Goal: Information Seeking & Learning: Learn about a topic

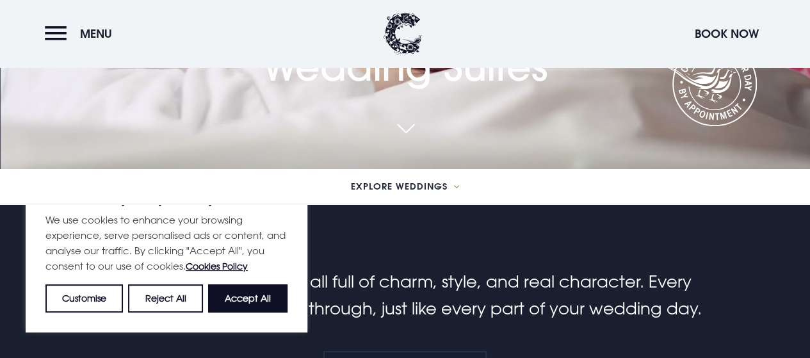
scroll to position [192, 0]
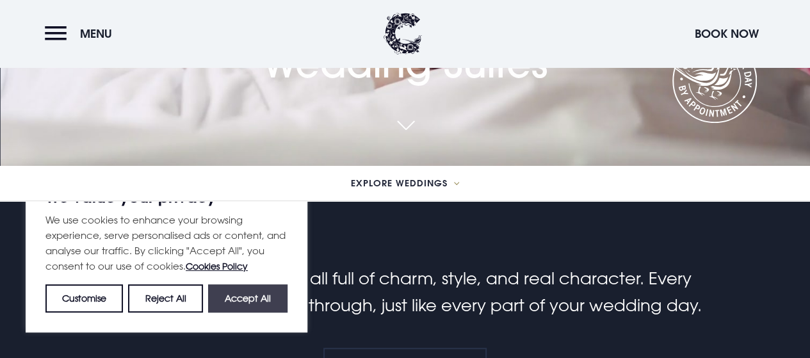
click at [254, 297] on button "Accept All" at bounding box center [247, 298] width 79 height 28
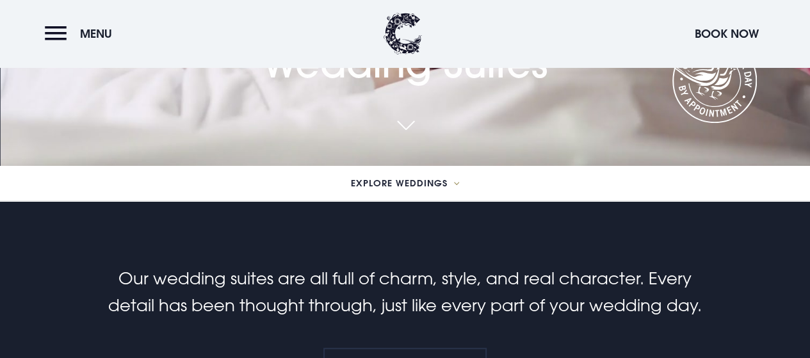
checkbox input "true"
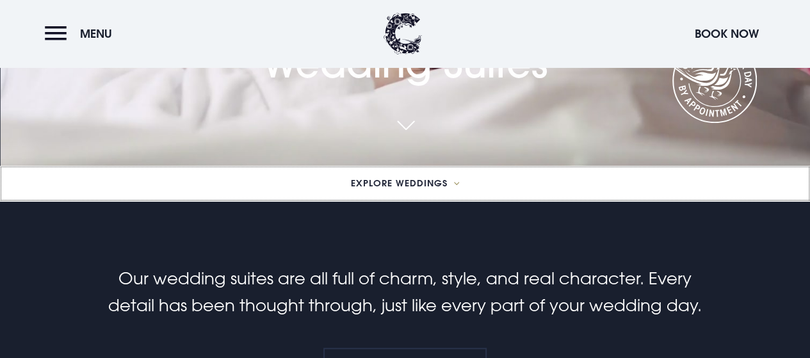
click at [411, 182] on span "Explore Weddings" at bounding box center [399, 183] width 97 height 9
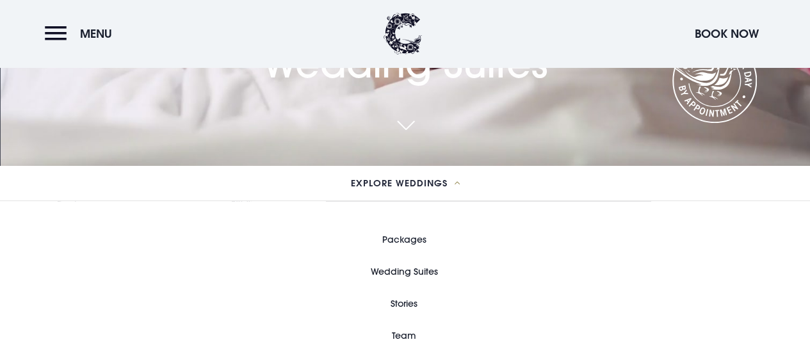
click at [414, 270] on link "Wedding Suites" at bounding box center [404, 272] width 67 height 32
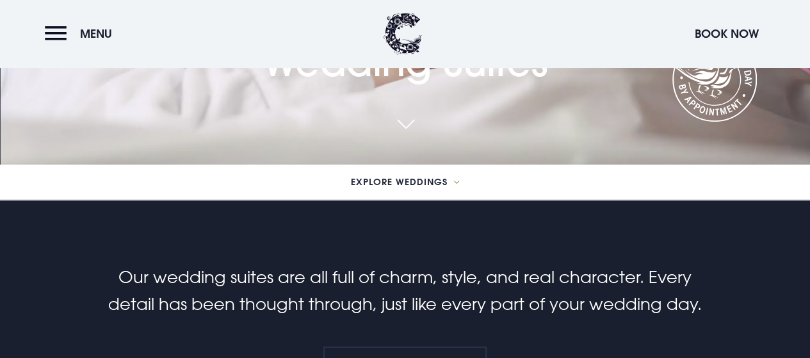
scroll to position [192, 0]
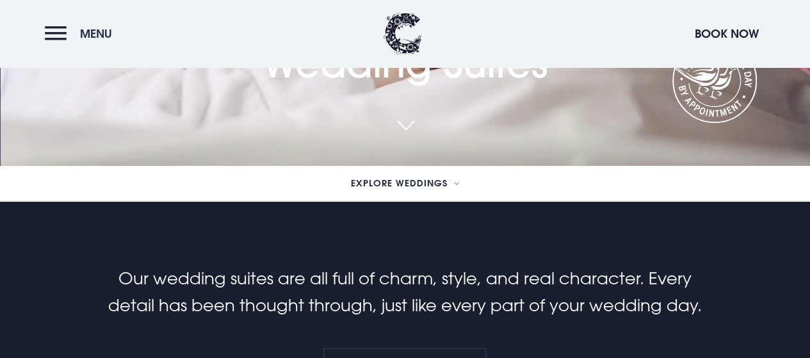
click at [69, 28] on button "Menu" at bounding box center [82, 34] width 74 height 28
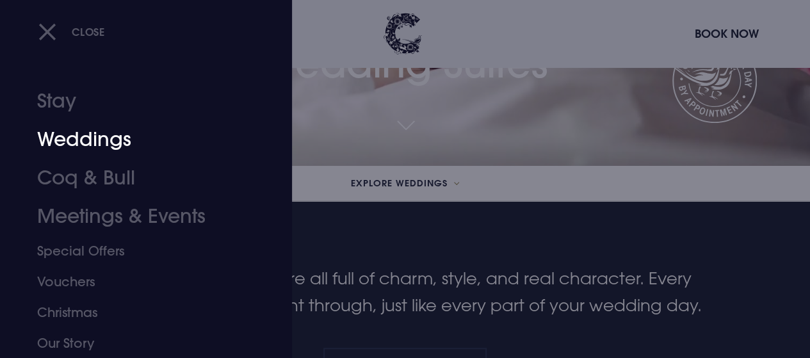
click at [117, 142] on link "Weddings" at bounding box center [137, 139] width 201 height 38
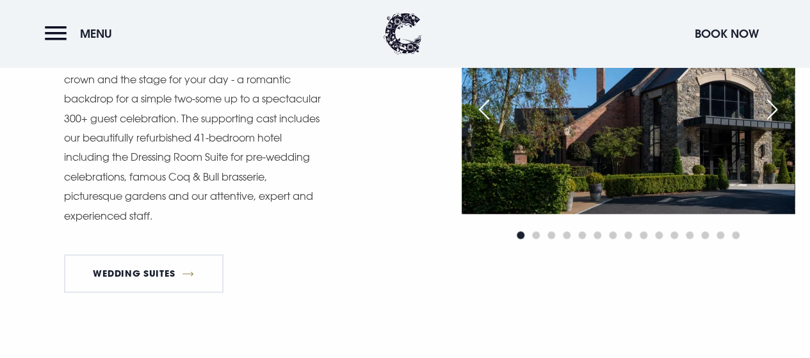
scroll to position [512, 0]
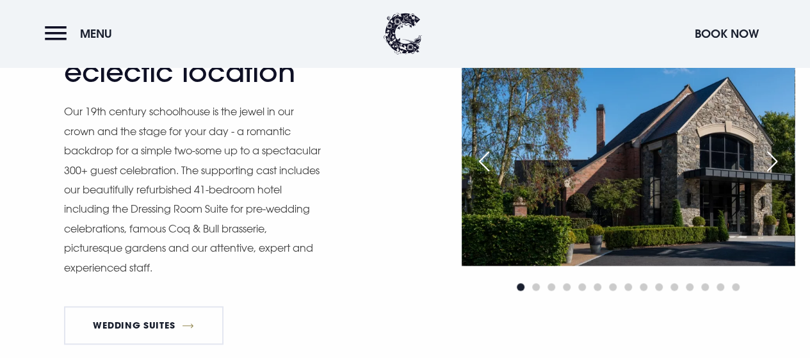
click at [773, 160] on div "Next slide" at bounding box center [773, 161] width 32 height 28
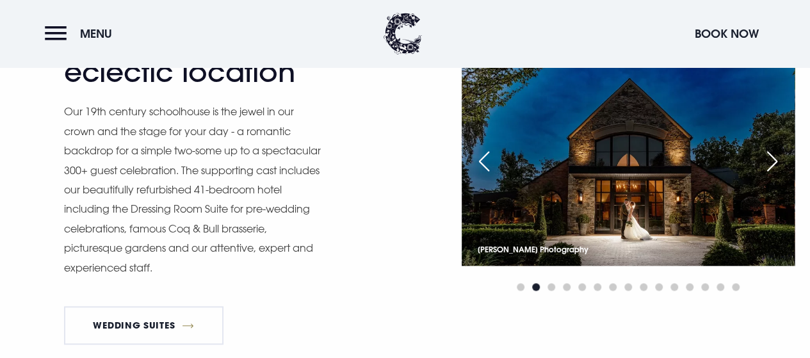
click at [773, 160] on div "Next slide" at bounding box center [773, 161] width 32 height 28
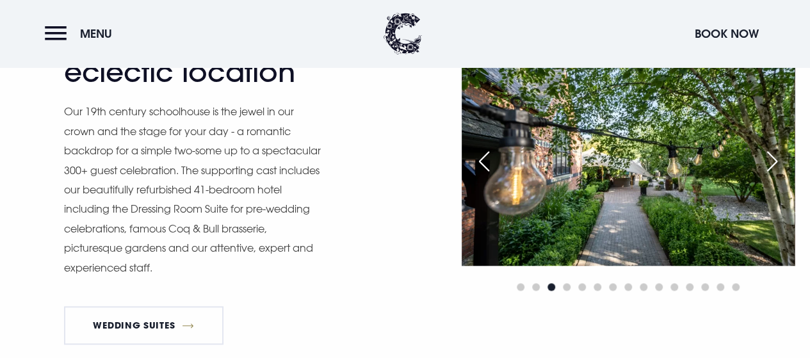
click at [773, 160] on div "Next slide" at bounding box center [773, 161] width 32 height 28
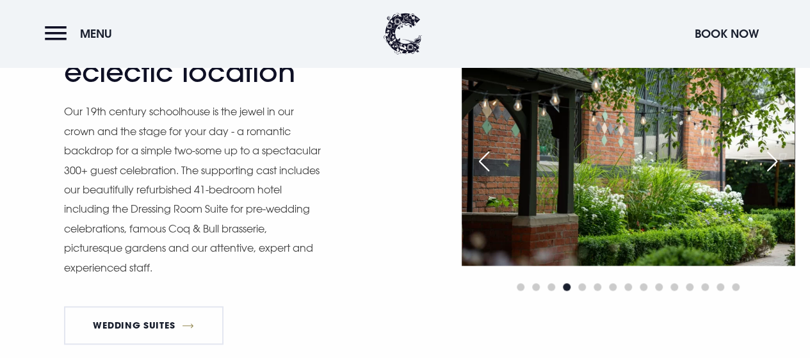
click at [773, 160] on div "Next slide" at bounding box center [773, 161] width 32 height 28
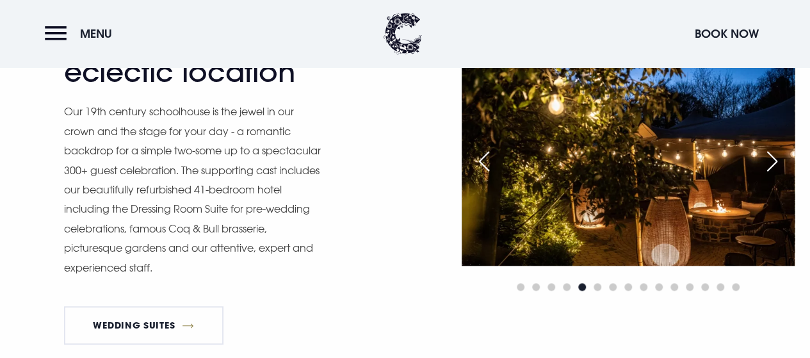
click at [773, 160] on div "Next slide" at bounding box center [773, 161] width 32 height 28
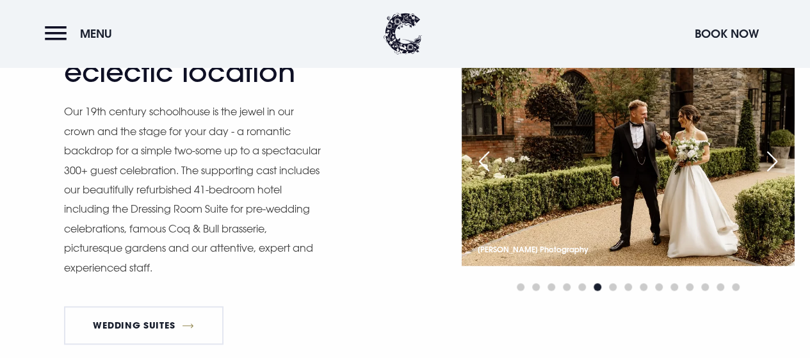
click at [773, 160] on div "Next slide" at bounding box center [773, 161] width 32 height 28
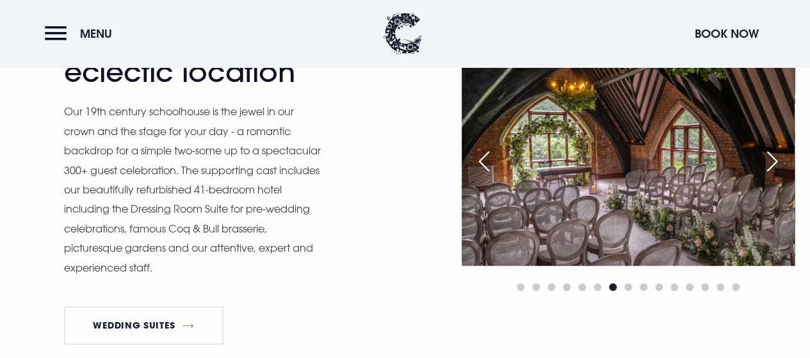
click at [773, 160] on div "Next slide" at bounding box center [773, 161] width 32 height 28
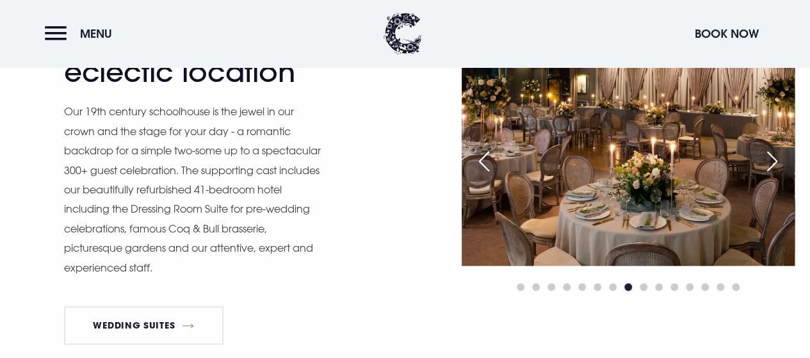
click at [773, 160] on div "Next slide" at bounding box center [773, 161] width 32 height 28
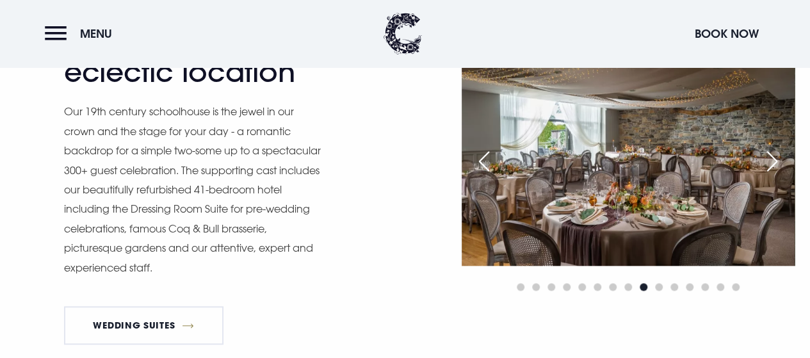
click at [773, 160] on div "Next slide" at bounding box center [773, 161] width 32 height 28
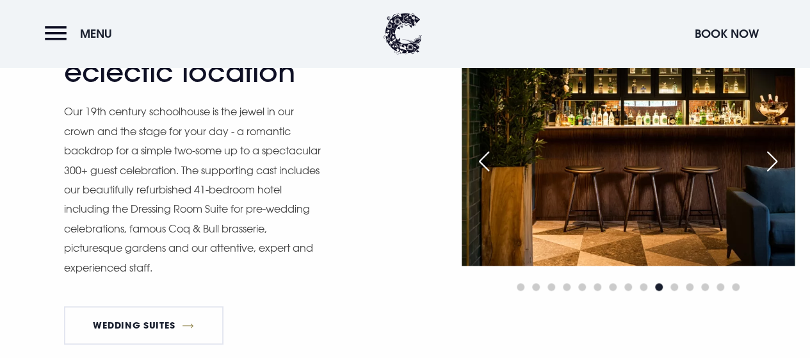
click at [773, 160] on div "Next slide" at bounding box center [773, 161] width 32 height 28
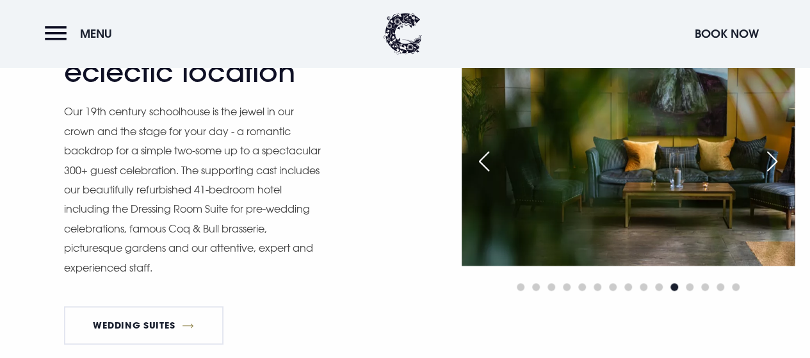
click at [773, 160] on div "Next slide" at bounding box center [773, 161] width 32 height 28
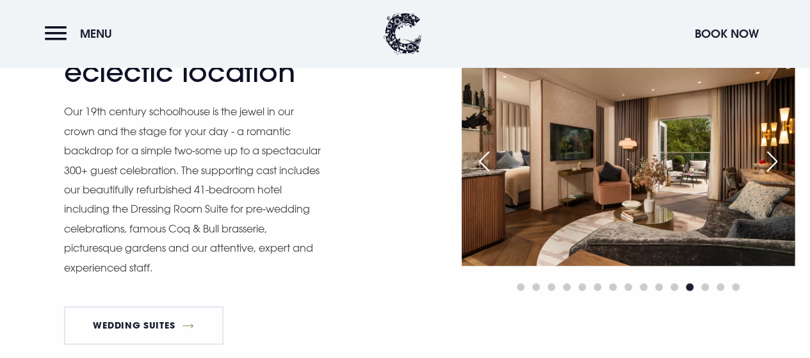
click at [773, 160] on div "Next slide" at bounding box center [773, 161] width 32 height 28
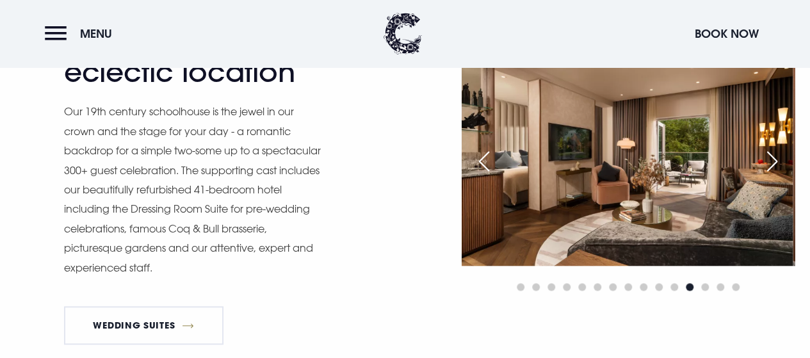
click at [771, 158] on div "Next slide" at bounding box center [773, 161] width 32 height 28
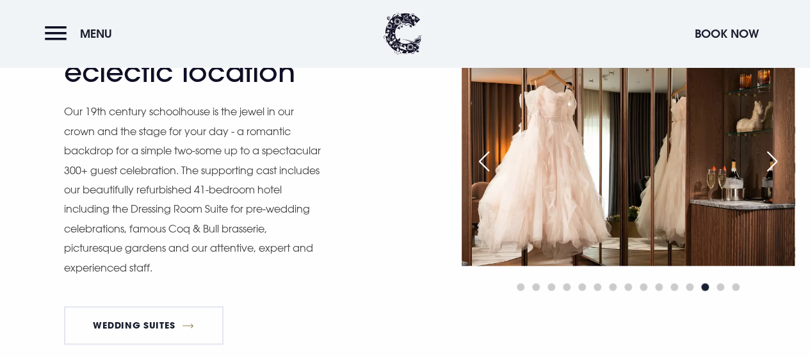
click at [771, 158] on div "Next slide" at bounding box center [773, 161] width 32 height 28
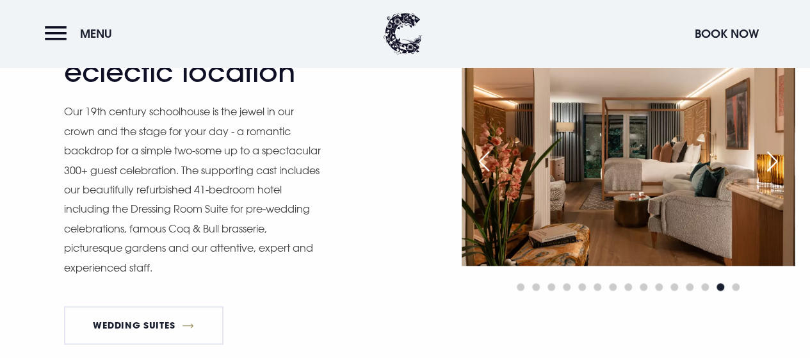
click at [771, 158] on div "Next slide" at bounding box center [773, 161] width 32 height 28
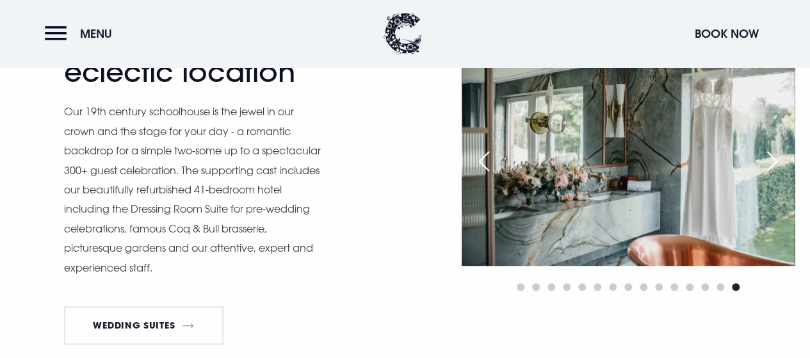
click at [774, 160] on div "Next slide" at bounding box center [773, 161] width 32 height 28
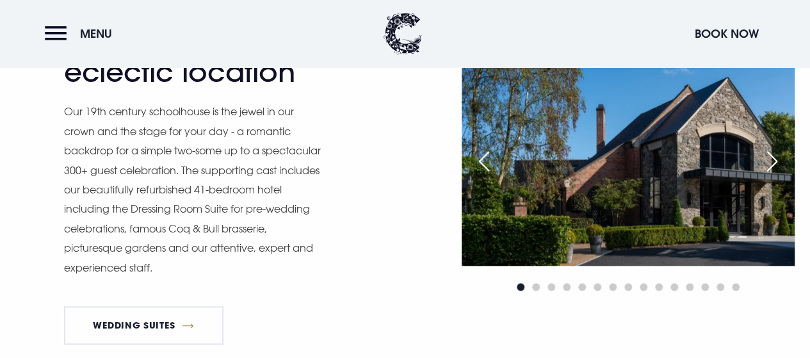
click at [773, 157] on div "Next slide" at bounding box center [773, 161] width 32 height 28
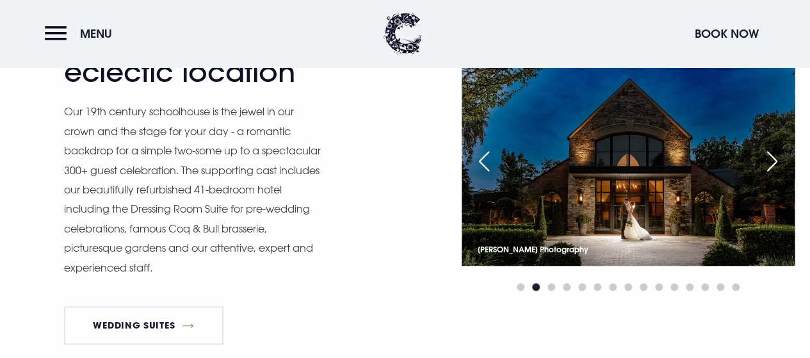
click at [773, 156] on div "Next slide" at bounding box center [773, 161] width 32 height 28
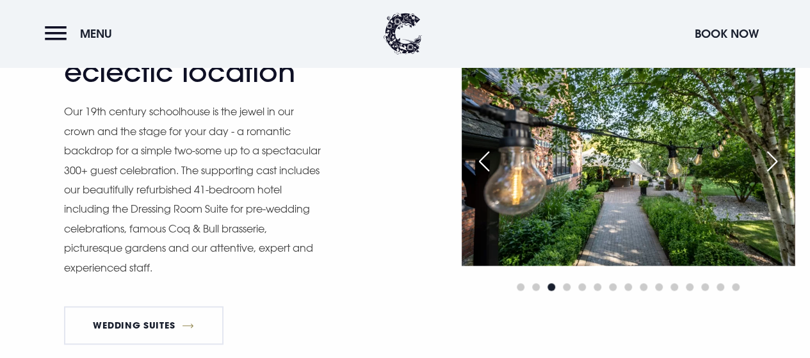
click at [482, 160] on div "Previous slide" at bounding box center [484, 161] width 32 height 28
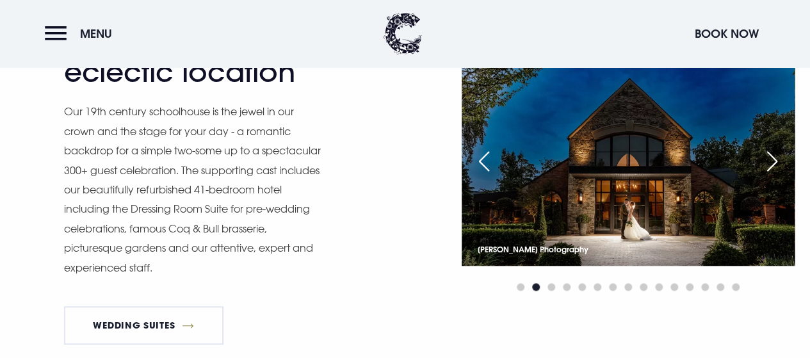
click at [482, 159] on div "Previous slide" at bounding box center [484, 161] width 32 height 28
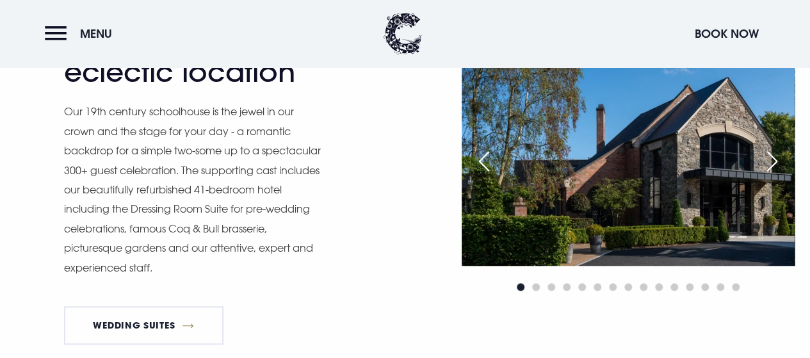
click at [482, 158] on div "Previous slide" at bounding box center [484, 161] width 32 height 28
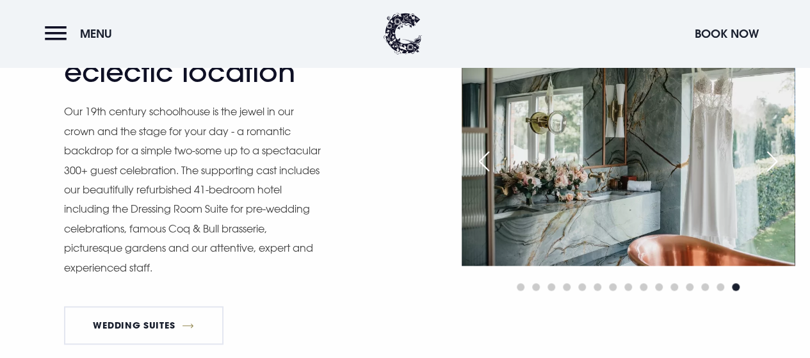
click at [482, 158] on div "Previous slide" at bounding box center [484, 161] width 32 height 28
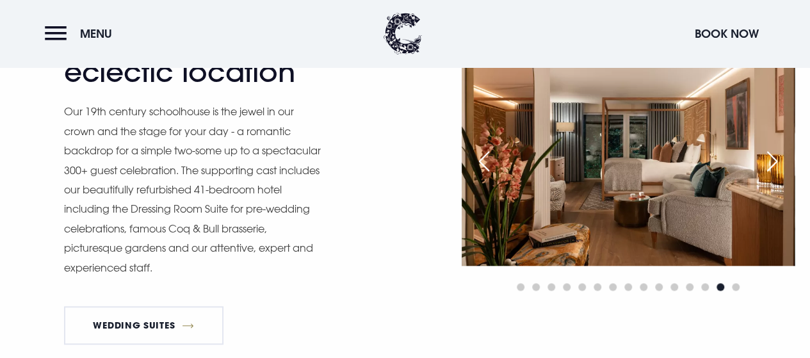
click at [482, 158] on div "Previous slide" at bounding box center [484, 161] width 32 height 28
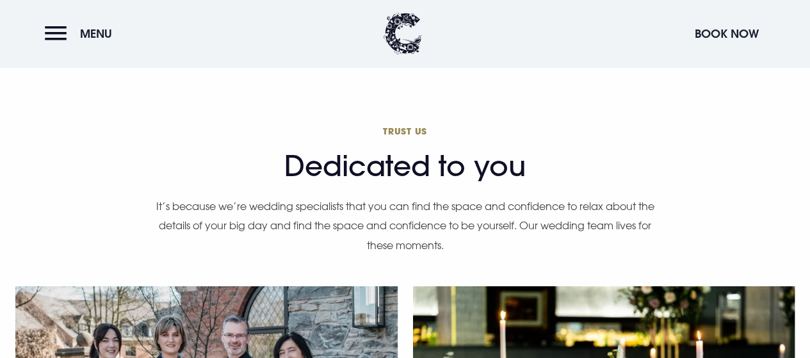
scroll to position [2370, 0]
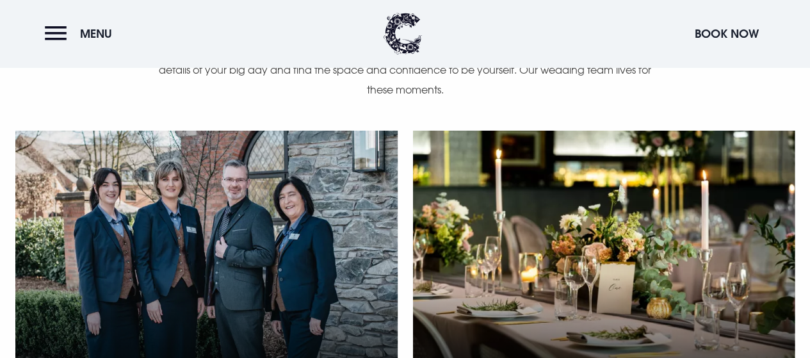
click at [612, 269] on div "Wedding Gallery" at bounding box center [604, 274] width 382 height 286
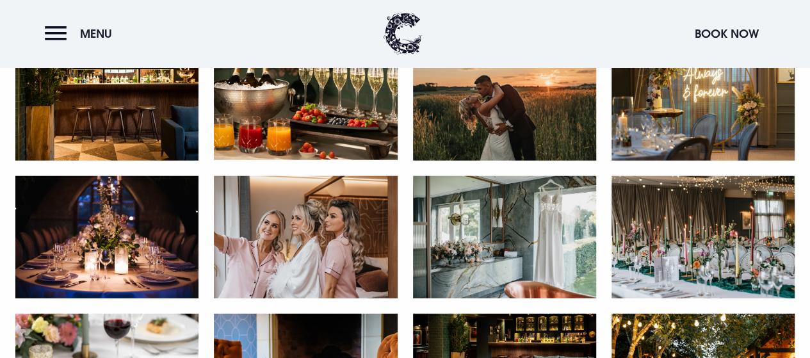
scroll to position [1473, 0]
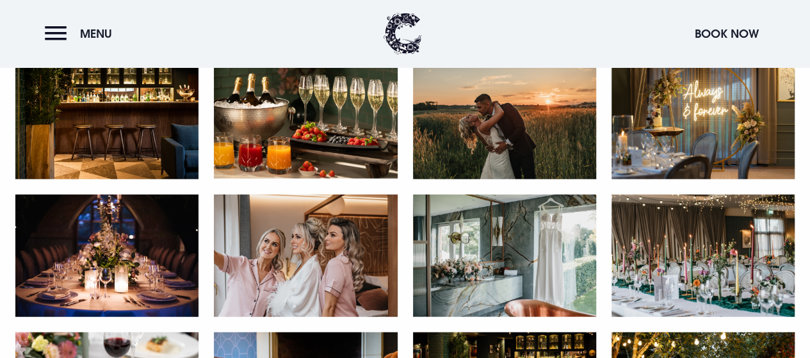
click at [545, 250] on img at bounding box center [504, 256] width 183 height 122
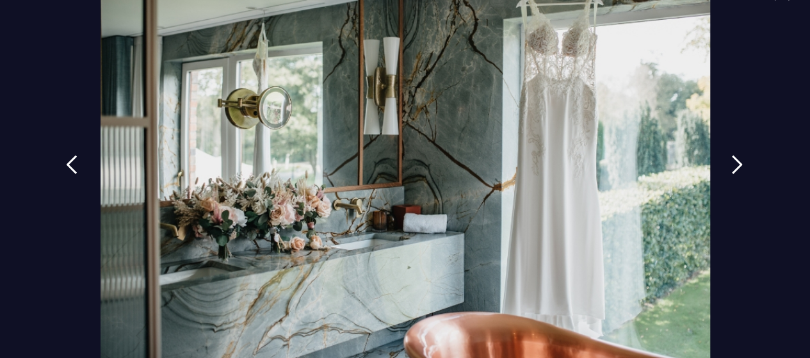
scroll to position [68, 0]
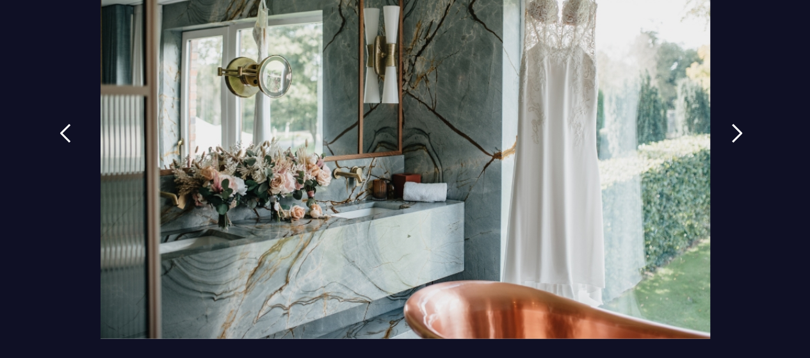
click at [67, 133] on link at bounding box center [65, 142] width 32 height 59
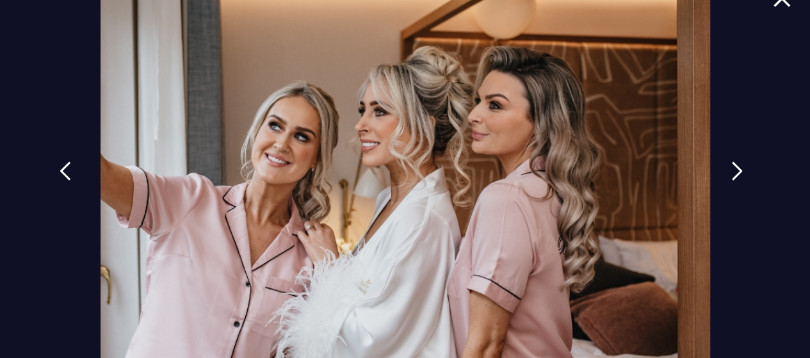
scroll to position [4, 0]
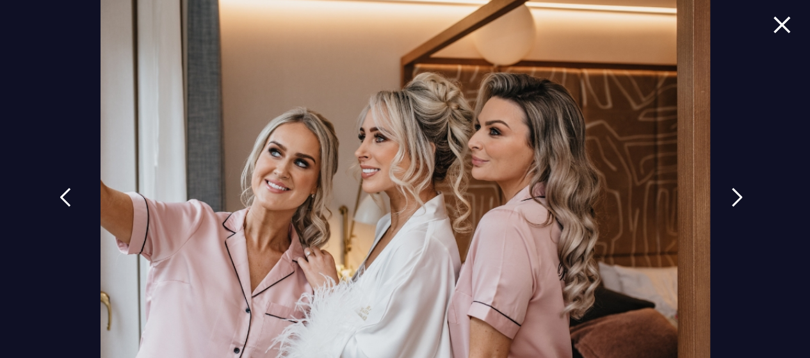
click at [67, 193] on link at bounding box center [65, 206] width 32 height 59
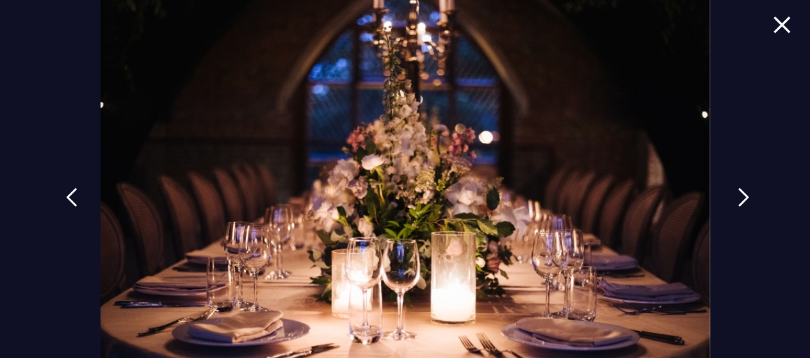
click at [738, 193] on img at bounding box center [744, 197] width 12 height 19
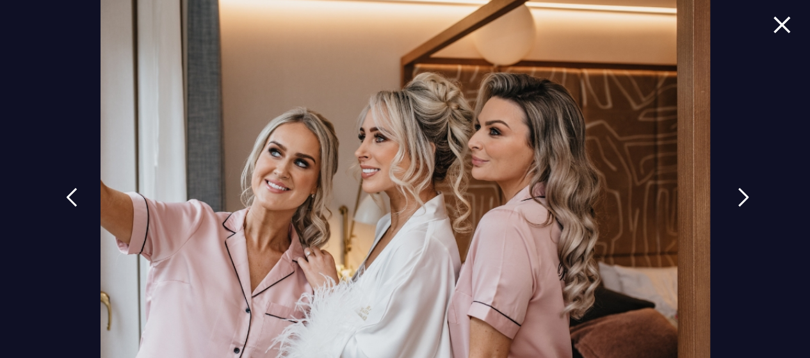
click at [738, 192] on img at bounding box center [744, 197] width 12 height 19
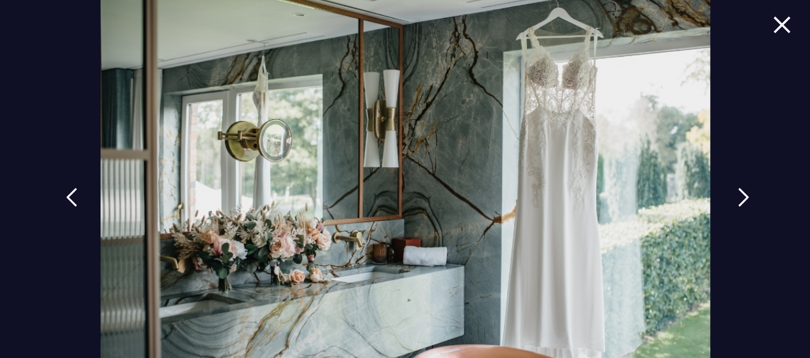
click at [738, 197] on img at bounding box center [744, 197] width 12 height 19
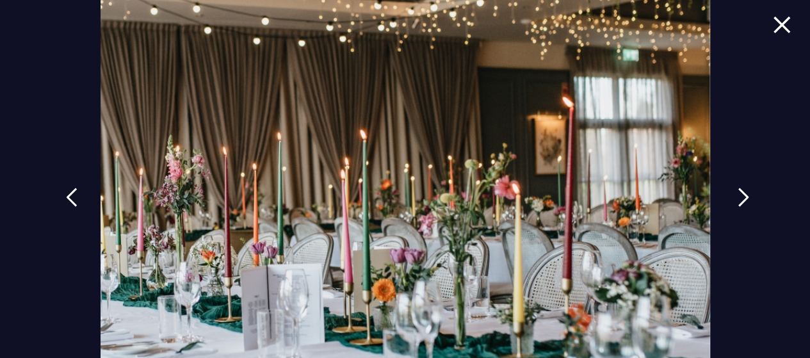
click at [740, 196] on img at bounding box center [744, 197] width 12 height 19
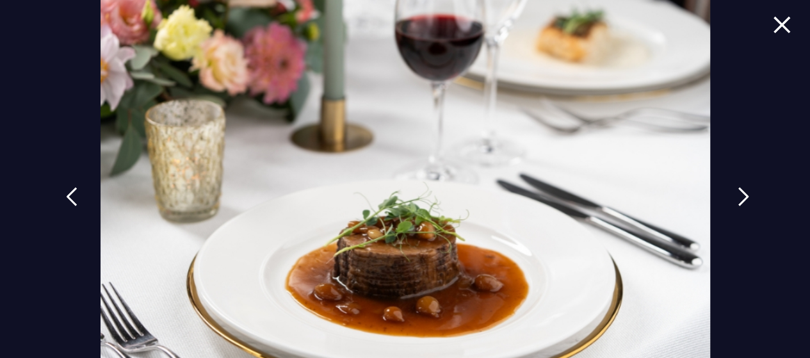
click at [741, 195] on img at bounding box center [744, 196] width 12 height 19
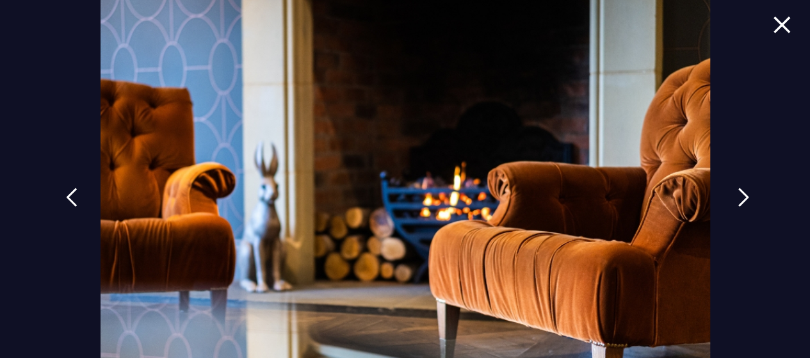
click at [741, 194] on img at bounding box center [744, 197] width 12 height 19
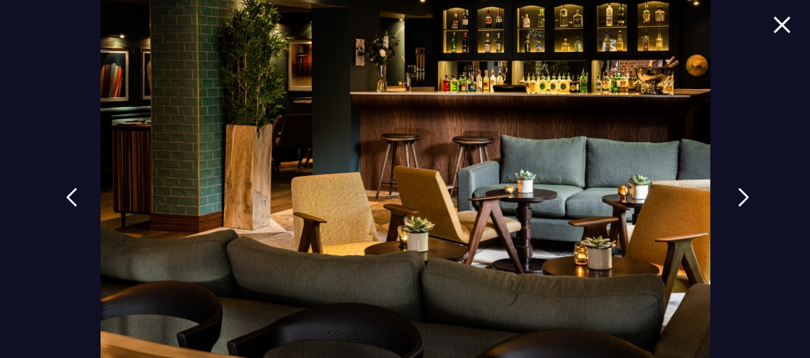
click at [741, 193] on img at bounding box center [744, 197] width 12 height 19
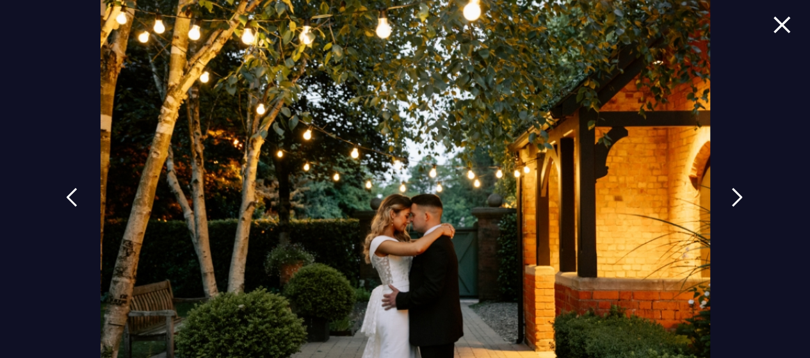
click at [778, 30] on img at bounding box center [782, 24] width 18 height 17
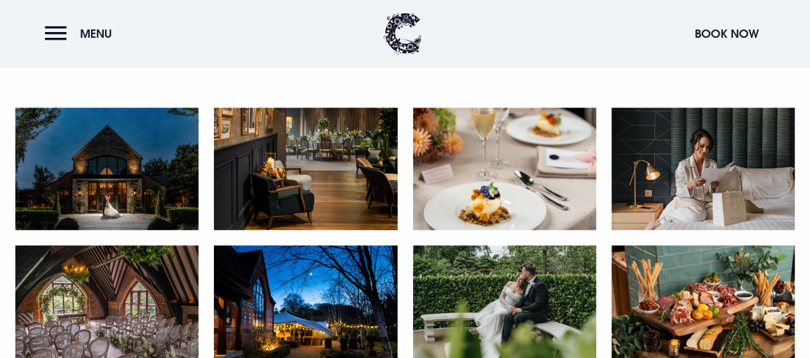
scroll to position [577, 0]
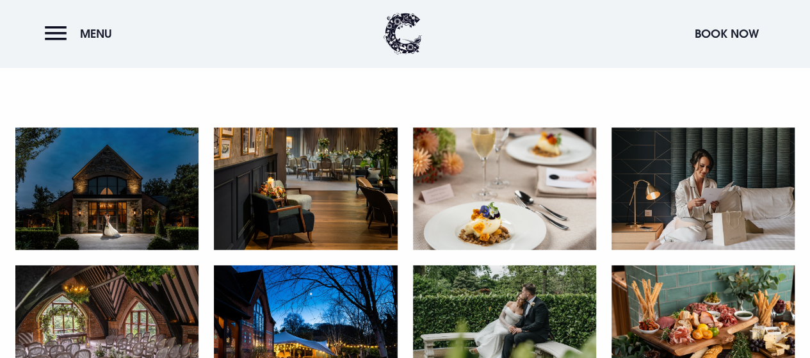
click at [717, 188] on img at bounding box center [703, 188] width 183 height 122
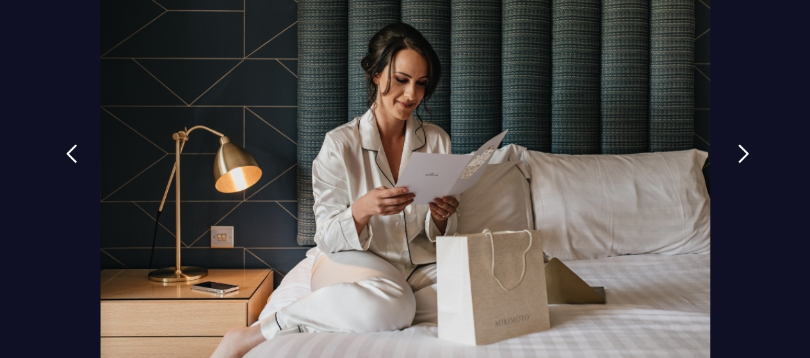
scroll to position [68, 0]
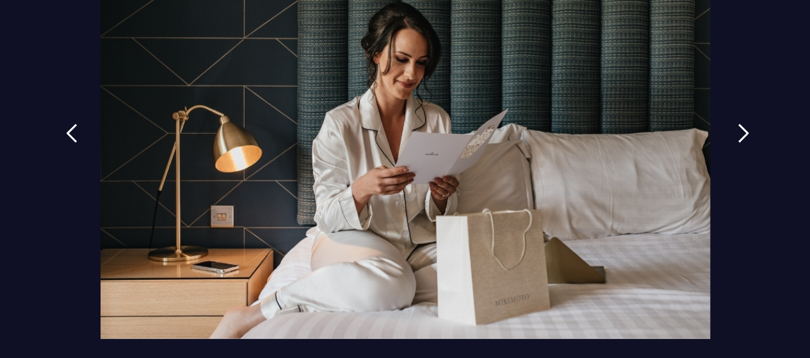
click at [738, 131] on img at bounding box center [744, 133] width 12 height 19
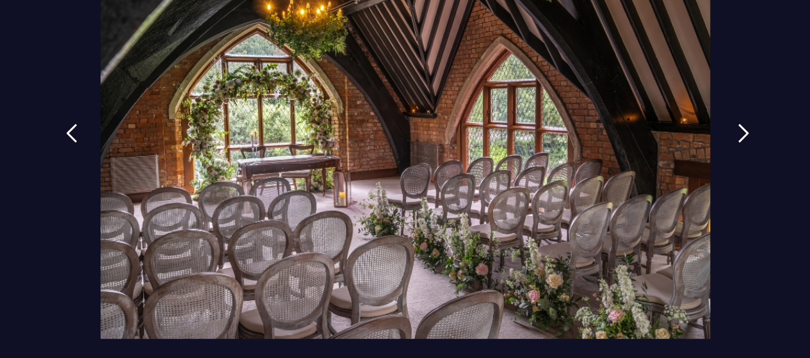
click at [738, 131] on img at bounding box center [744, 133] width 12 height 19
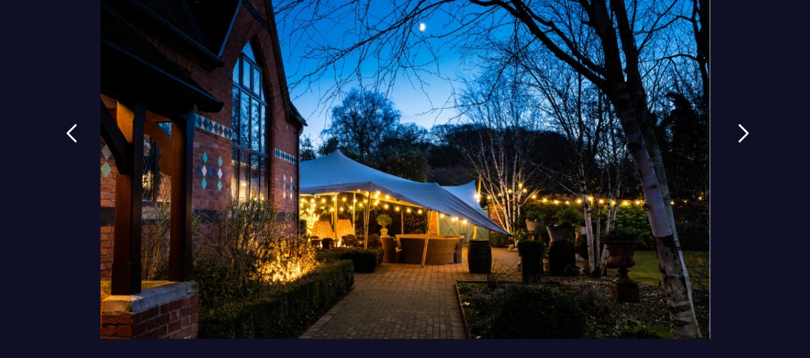
click at [738, 139] on img at bounding box center [744, 133] width 12 height 19
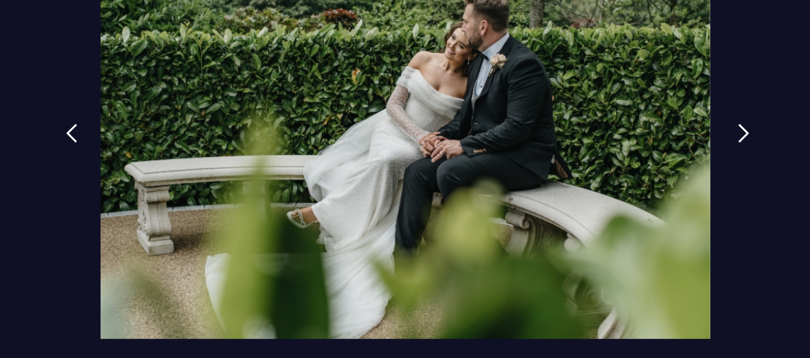
click at [738, 131] on img at bounding box center [744, 133] width 12 height 19
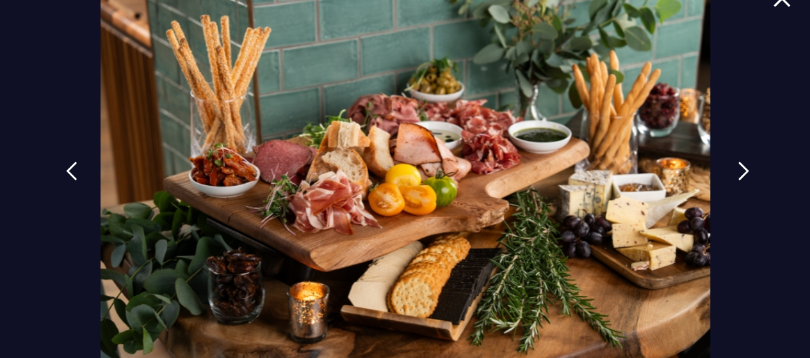
scroll to position [0, 0]
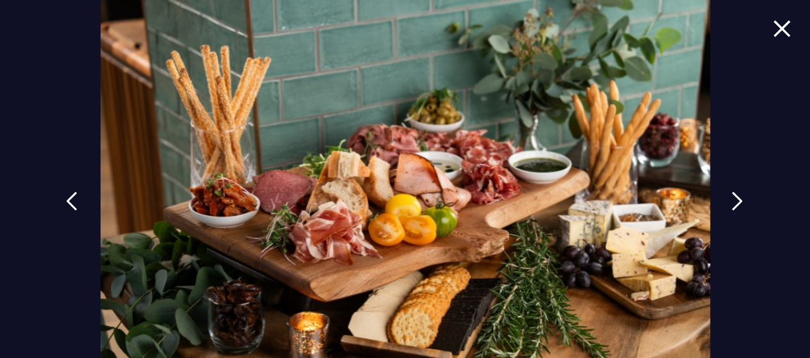
click at [773, 29] on img at bounding box center [782, 28] width 18 height 17
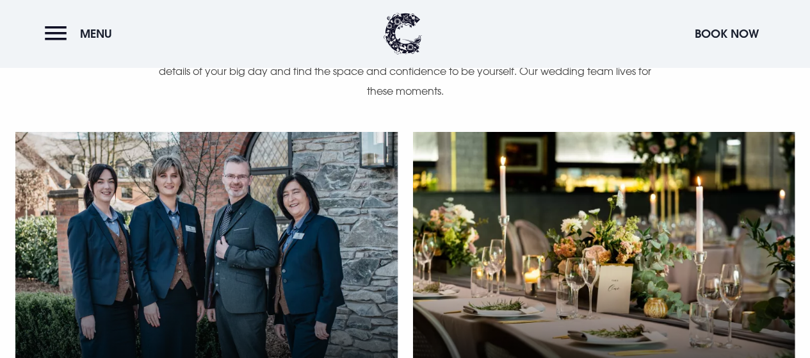
scroll to position [2370, 0]
